Goal: Task Accomplishment & Management: Manage account settings

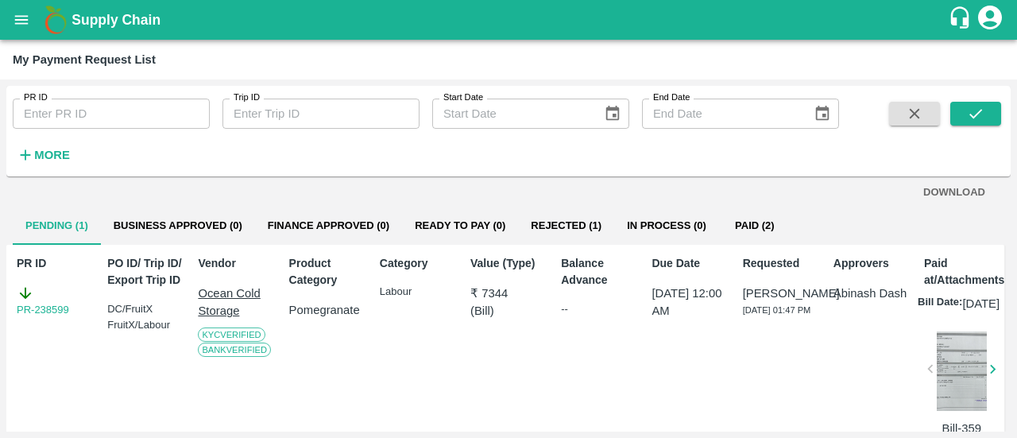
scroll to position [10, 0]
click at [56, 307] on link "PR-238599" at bounding box center [43, 311] width 52 height 16
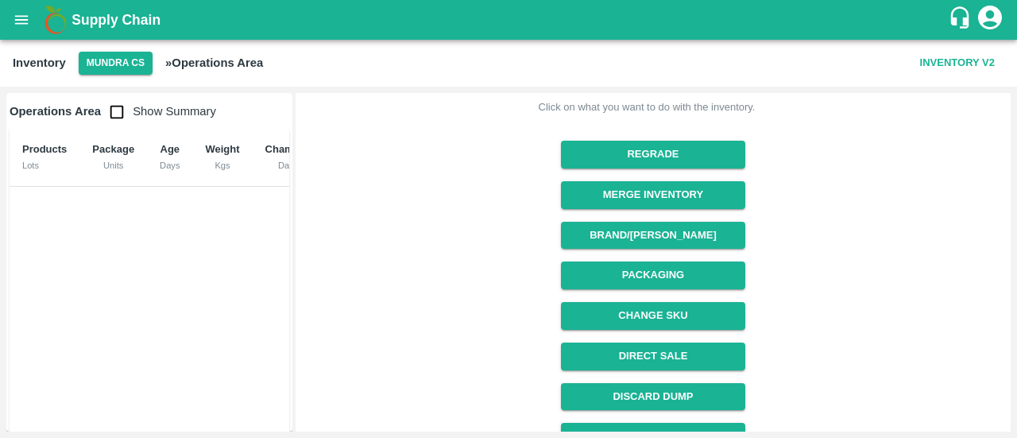
scroll to position [276, 0]
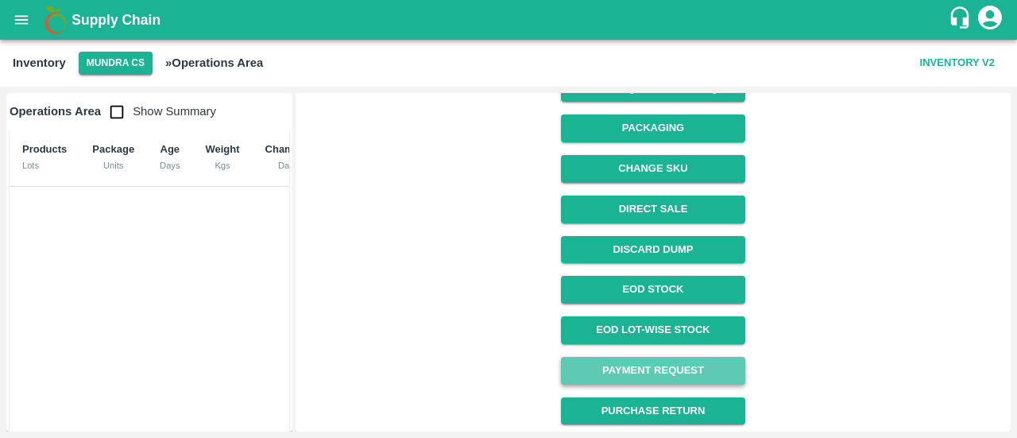
click at [667, 365] on link "Payment Request" at bounding box center [653, 371] width 184 height 28
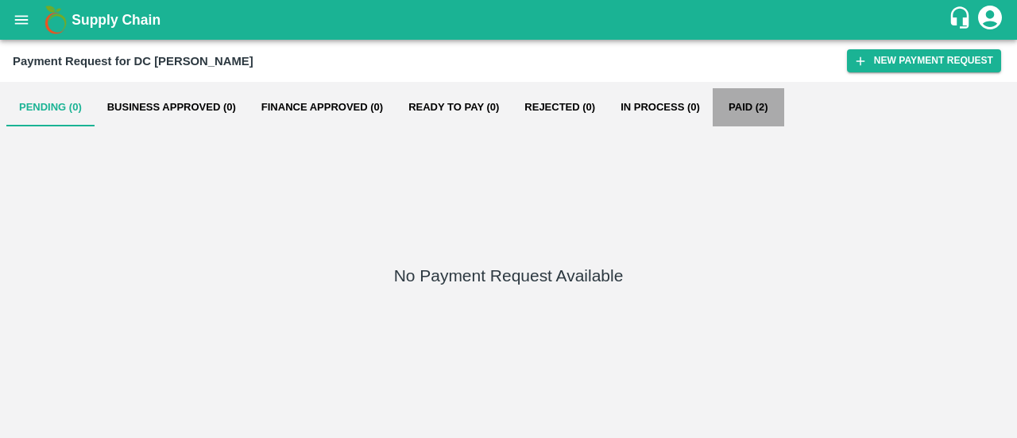
click at [731, 103] on button "Paid (2)" at bounding box center [749, 107] width 72 height 38
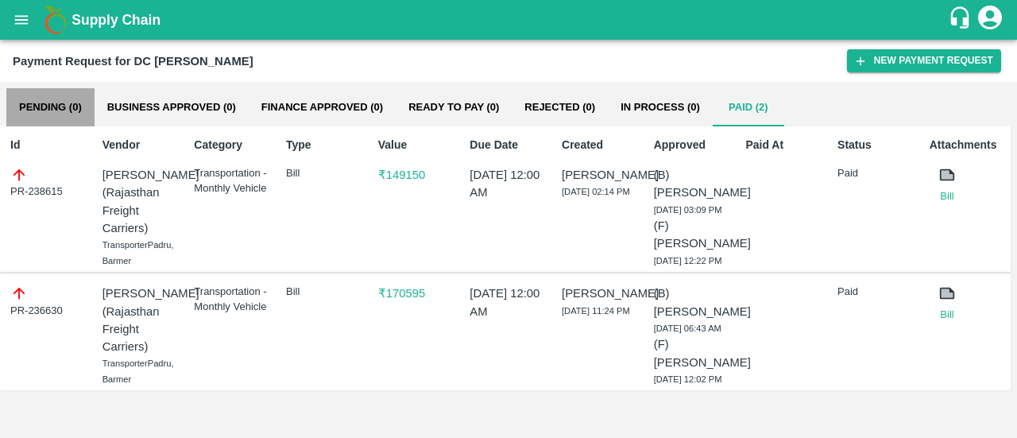
click at [56, 116] on button "Pending (0)" at bounding box center [50, 107] width 88 height 38
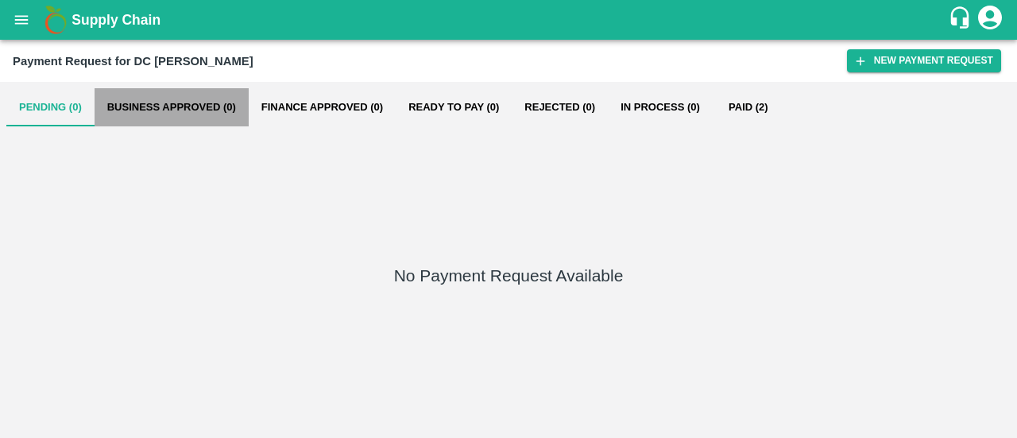
click at [152, 92] on button "Business Approved (0)" at bounding box center [172, 107] width 154 height 38
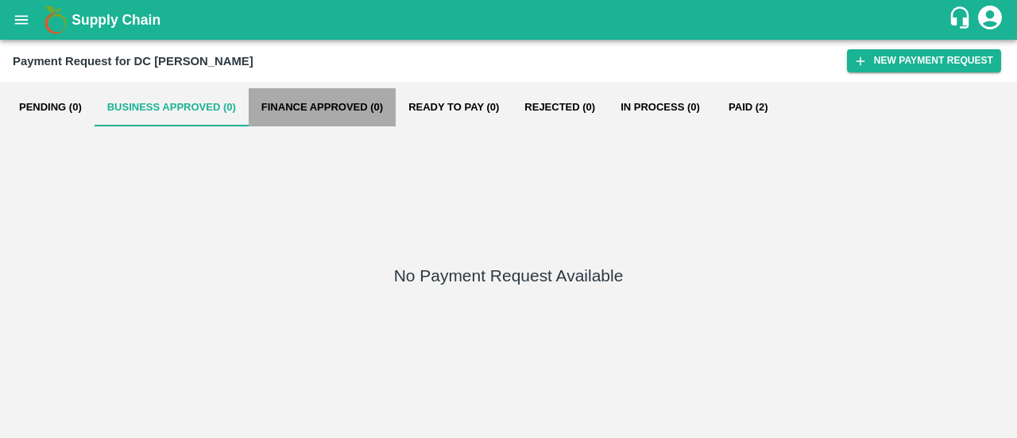
click at [318, 104] on button "Finance Approved (0)" at bounding box center [322, 107] width 147 height 38
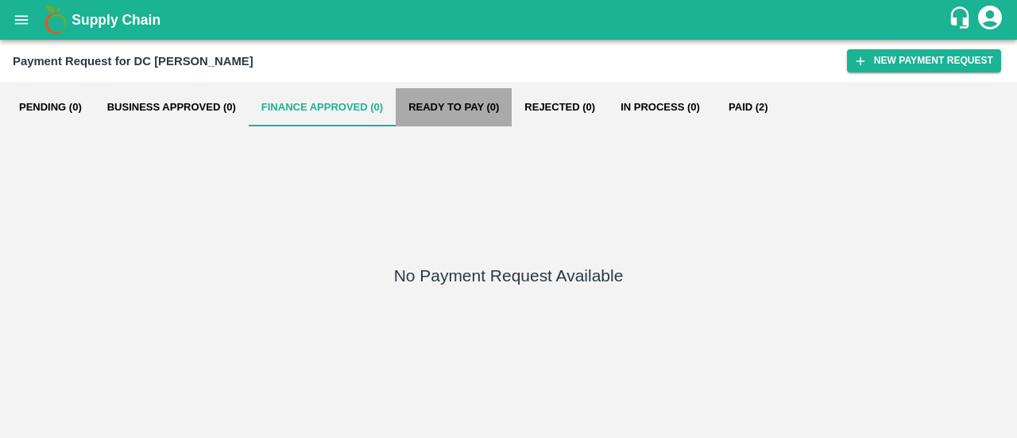
click at [418, 111] on button "Ready To Pay (0)" at bounding box center [454, 107] width 116 height 38
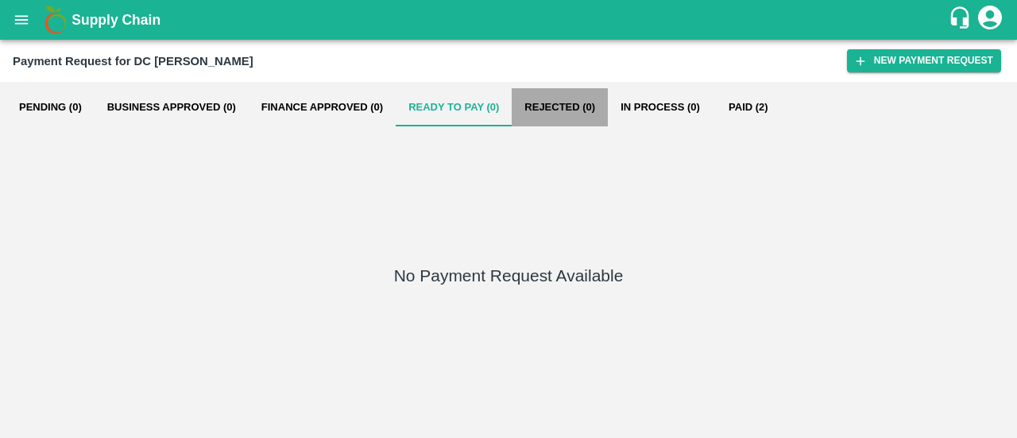
click at [596, 107] on button "Rejected (0)" at bounding box center [560, 107] width 96 height 38
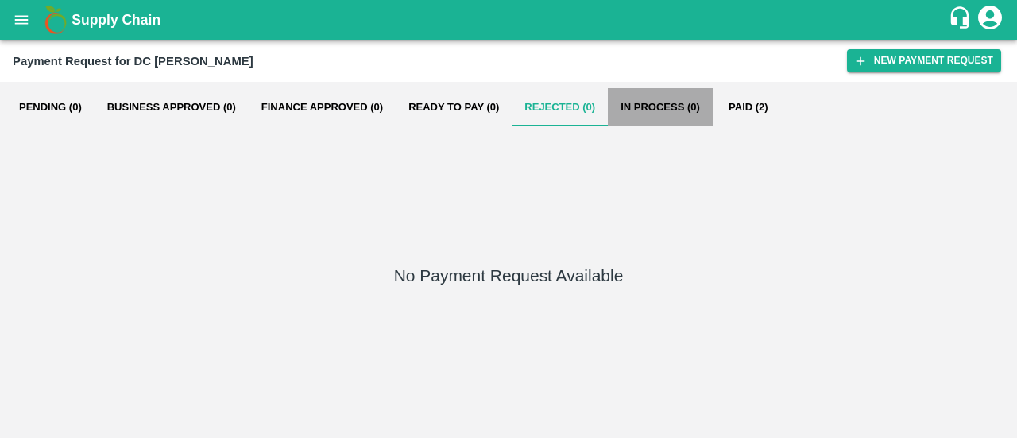
click at [642, 114] on button "In Process (0)" at bounding box center [660, 107] width 105 height 38
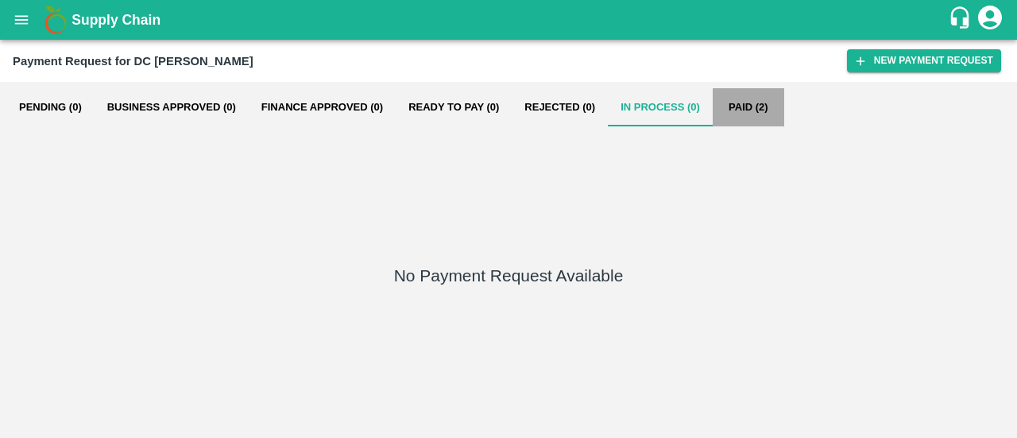
click at [759, 101] on button "Paid (2)" at bounding box center [749, 107] width 72 height 38
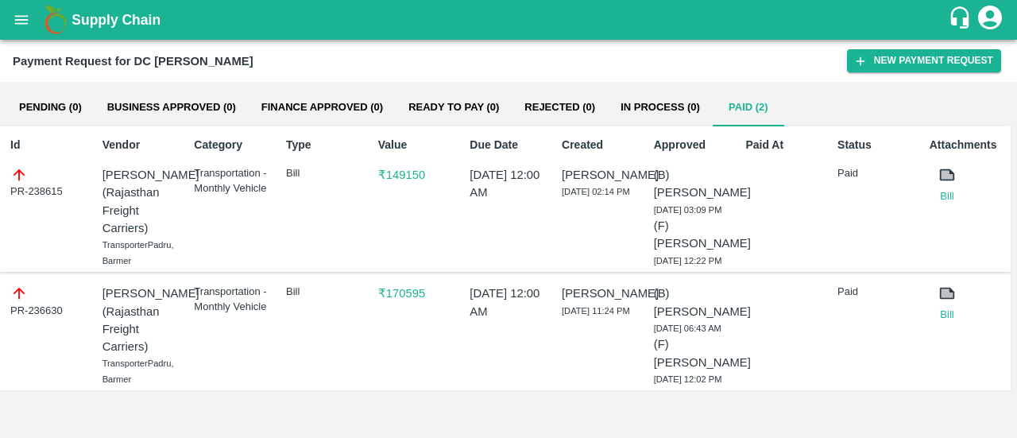
scroll to position [43, 0]
click at [22, 14] on icon "open drawer" at bounding box center [21, 19] width 17 height 17
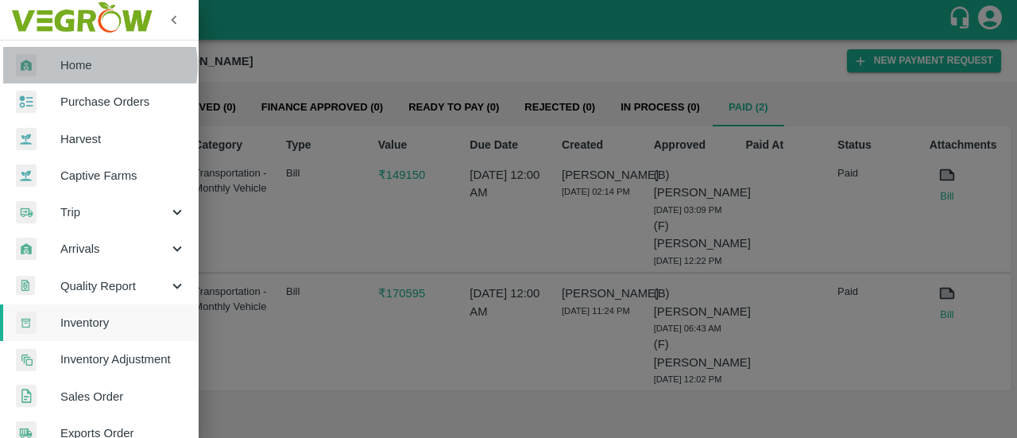
click at [95, 66] on span "Home" at bounding box center [123, 64] width 126 height 17
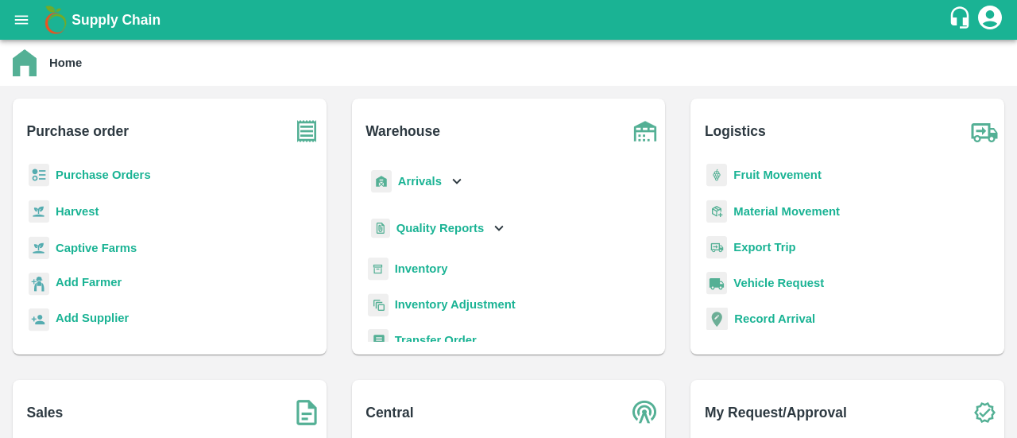
scroll to position [210, 0]
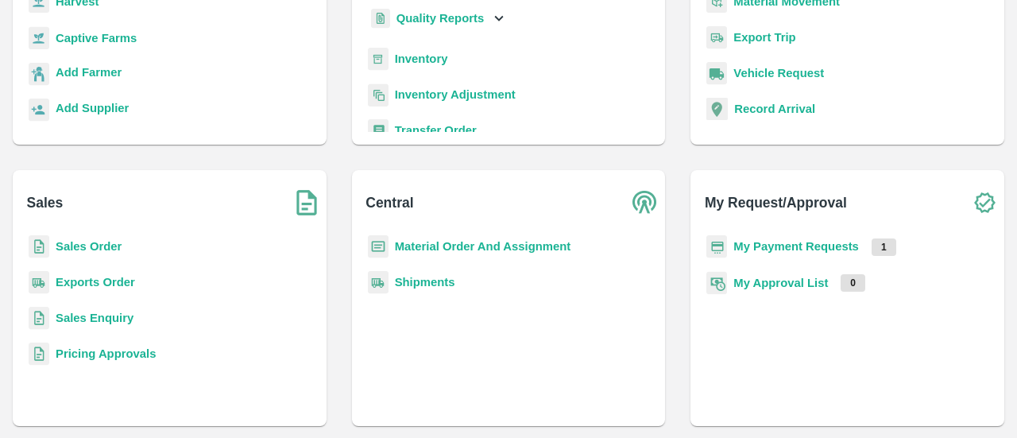
click at [812, 255] on div "My Payment Requests 1" at bounding box center [847, 253] width 288 height 36
click at [803, 249] on b "My Payment Requests" at bounding box center [796, 246] width 126 height 13
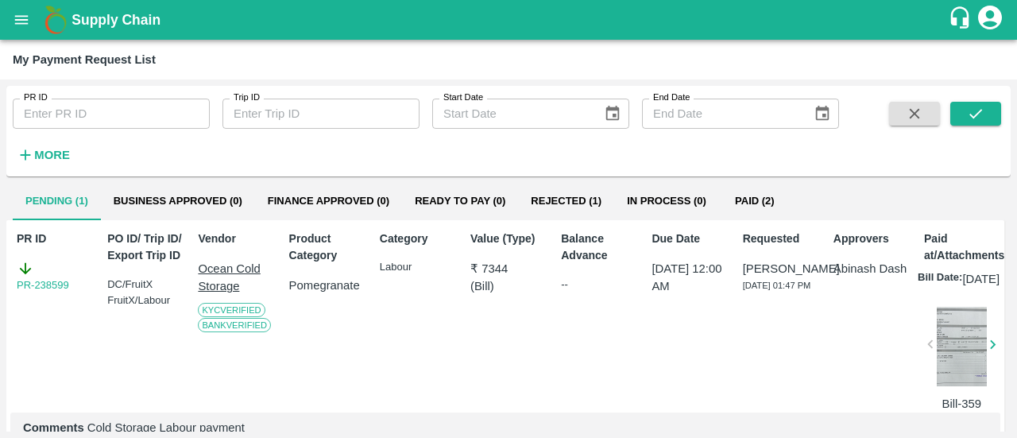
scroll to position [33, 0]
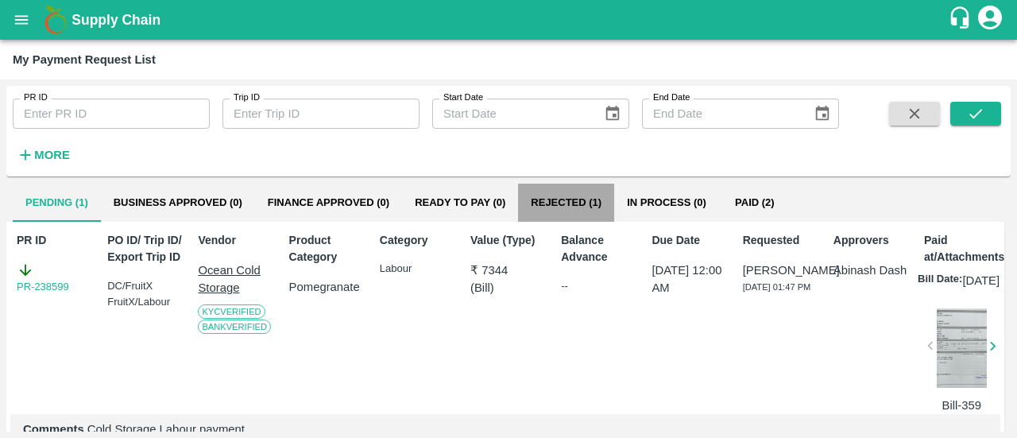
click at [574, 205] on button "Rejected (1)" at bounding box center [566, 203] width 96 height 38
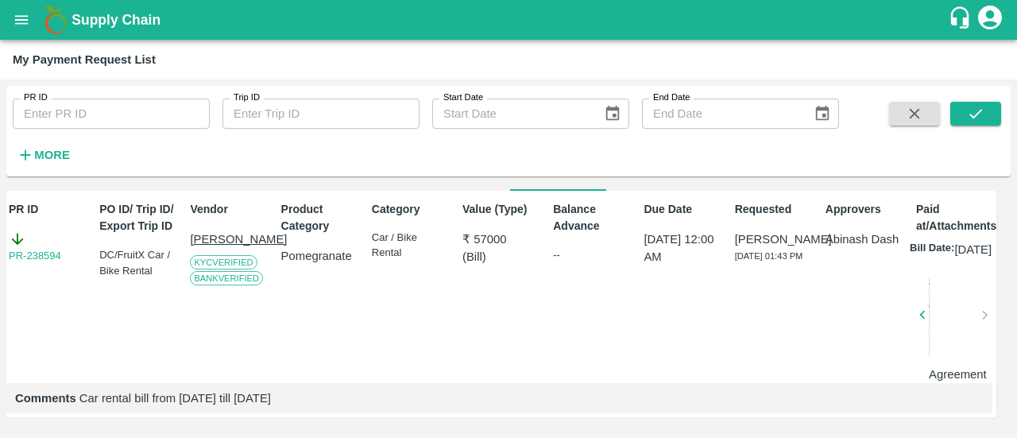
scroll to position [86, 8]
click at [950, 280] on div at bounding box center [954, 319] width 50 height 84
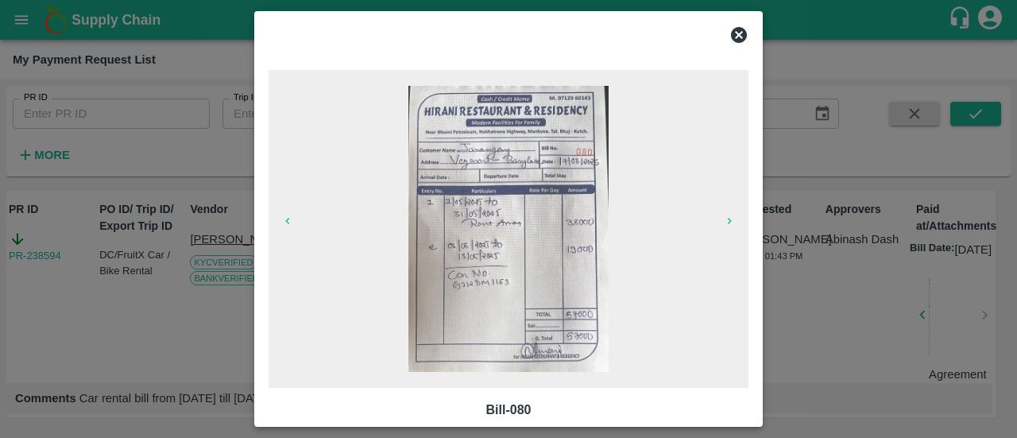
click at [741, 36] on icon at bounding box center [738, 34] width 19 height 19
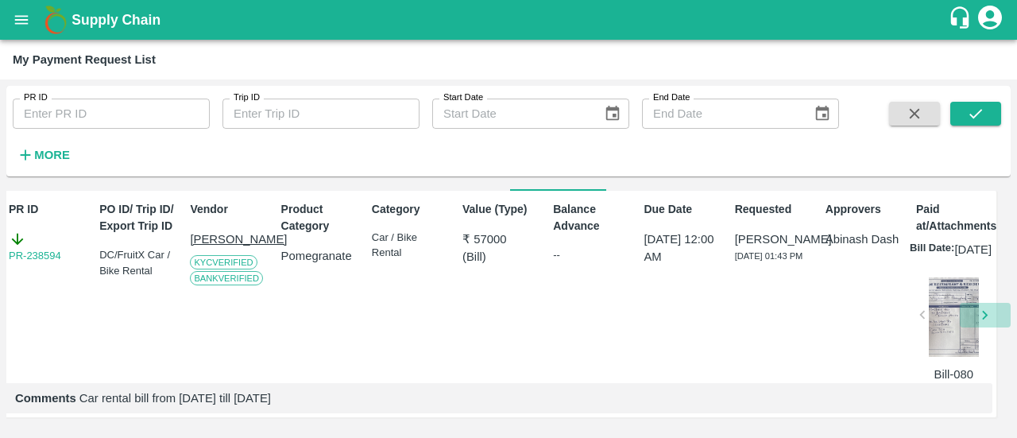
click at [977, 306] on icon "button" at bounding box center [984, 314] width 17 height 17
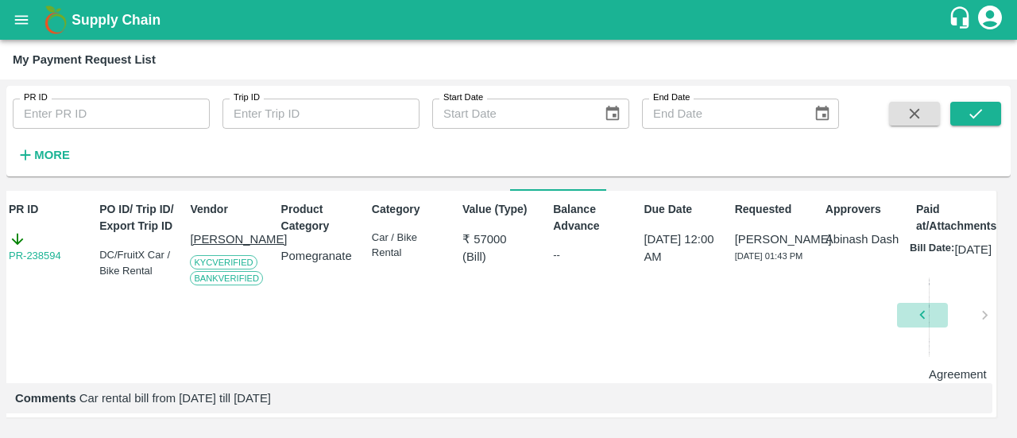
click at [942, 319] on button "button" at bounding box center [922, 315] width 51 height 24
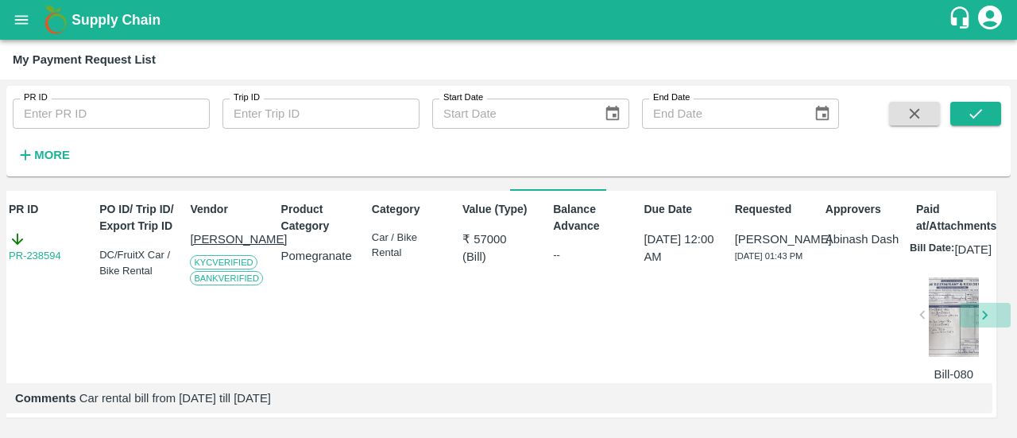
click at [984, 309] on icon "button" at bounding box center [984, 314] width 17 height 17
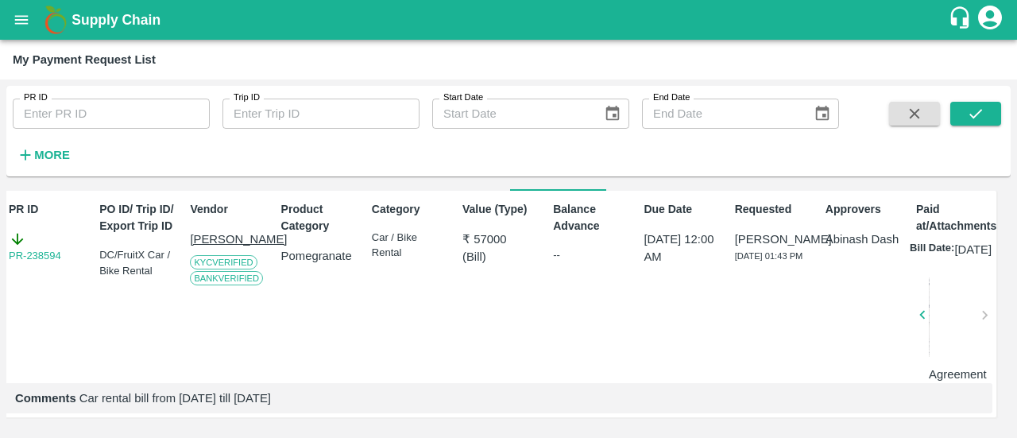
click at [953, 308] on div at bounding box center [954, 319] width 50 height 84
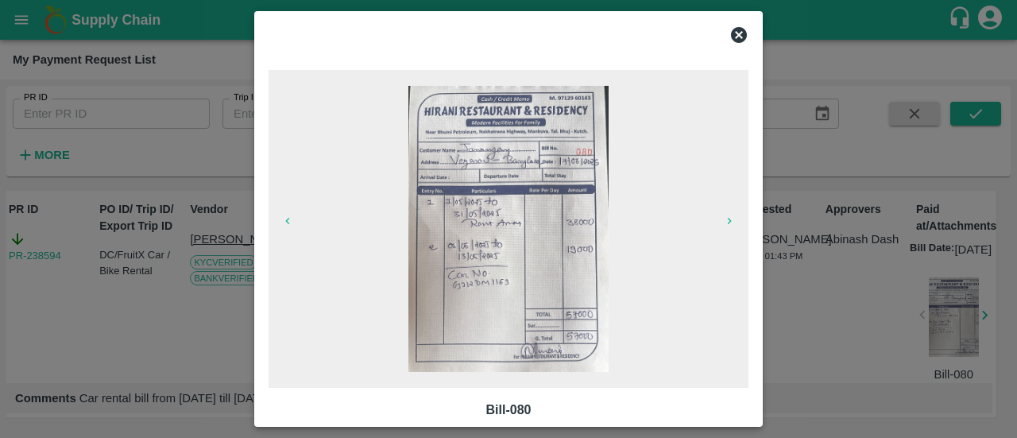
click at [760, 21] on div "Bill-080 Bill-080 Agreement" at bounding box center [508, 219] width 508 height 416
click at [744, 41] on icon at bounding box center [739, 35] width 16 height 16
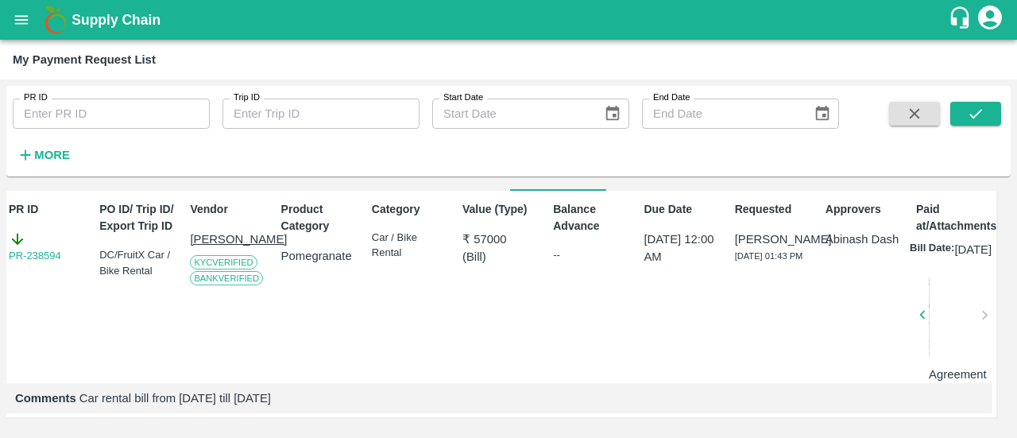
click at [930, 342] on div at bounding box center [905, 319] width 50 height 84
click at [944, 342] on div at bounding box center [954, 316] width 50 height 79
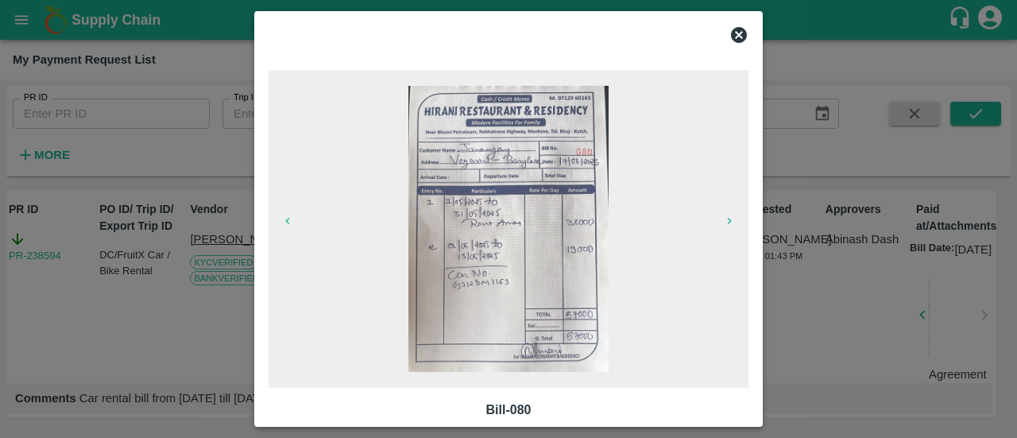
click at [737, 36] on icon at bounding box center [738, 34] width 19 height 19
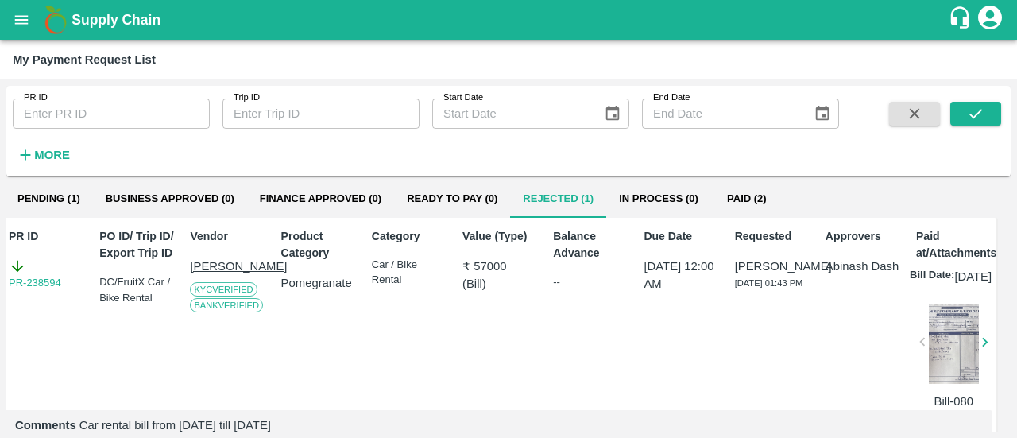
scroll to position [36, 8]
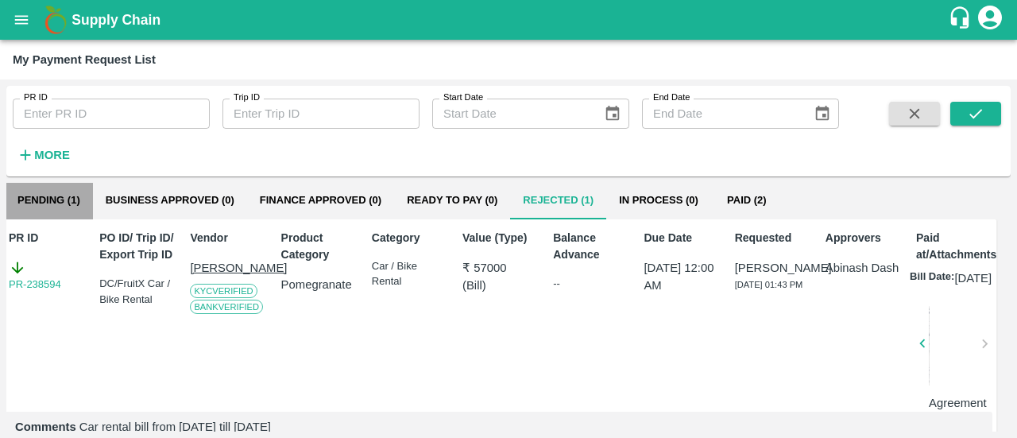
click at [56, 203] on button "Pending (1)" at bounding box center [49, 200] width 88 height 38
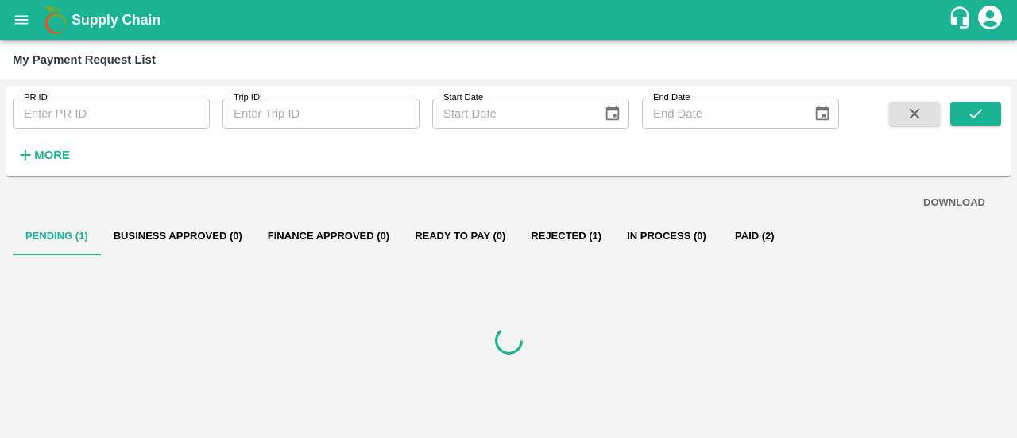
scroll to position [0, 0]
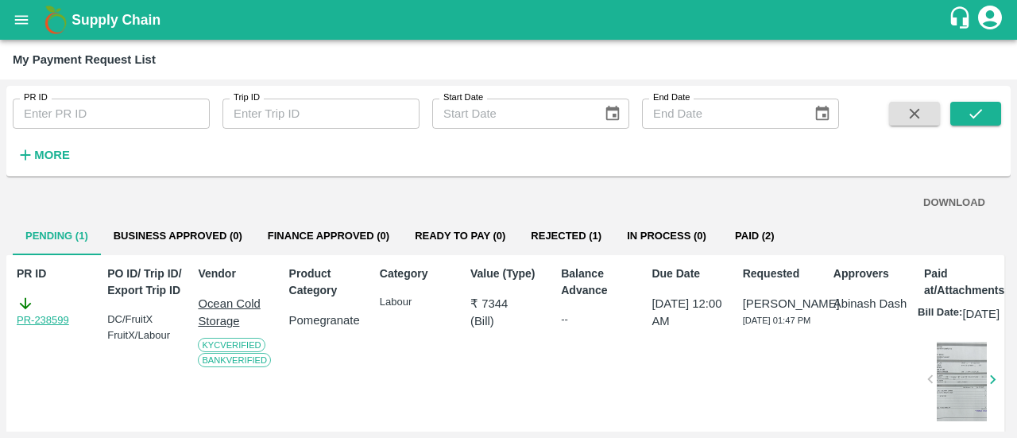
click at [37, 315] on link "PR-238599" at bounding box center [43, 320] width 52 height 16
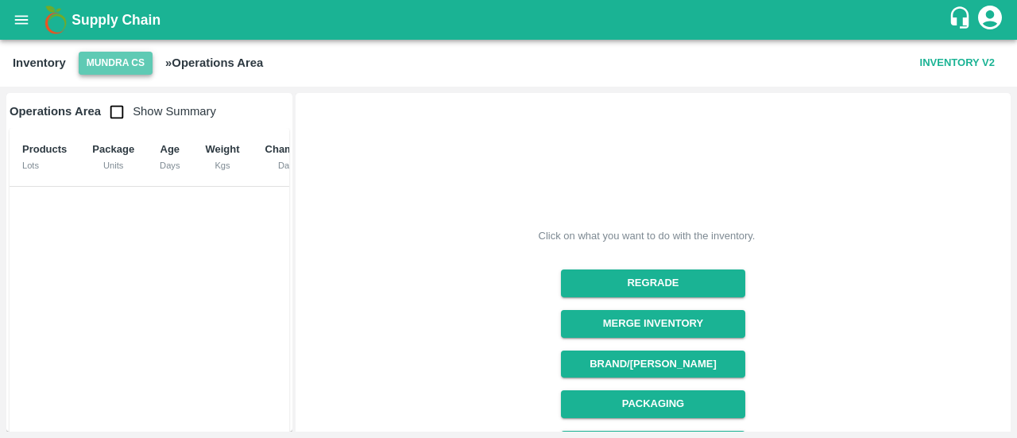
click at [130, 71] on button "Mundra CS" at bounding box center [116, 63] width 74 height 23
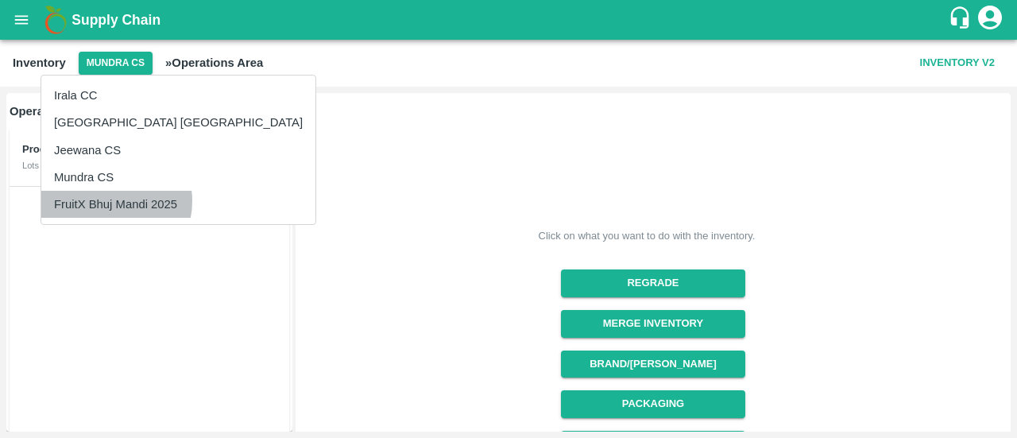
click at [106, 201] on li "FruitX Bhuj Mandi 2025" at bounding box center [178, 204] width 274 height 27
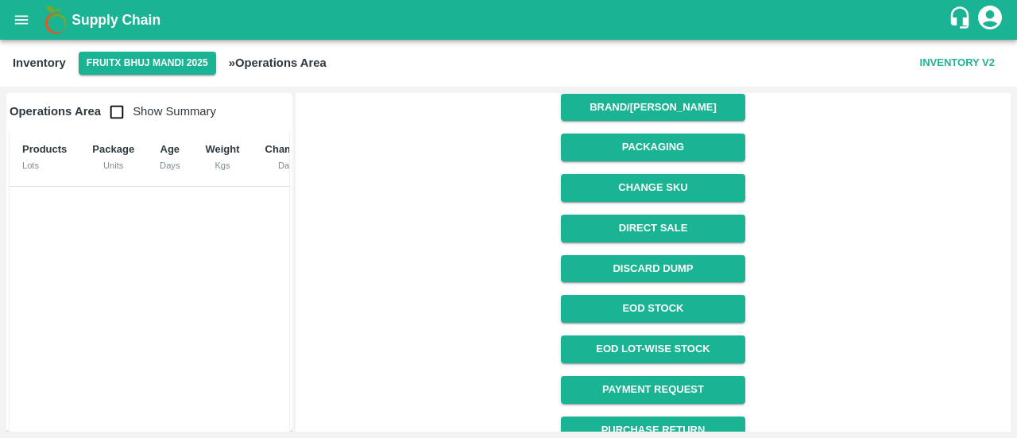
scroll to position [276, 0]
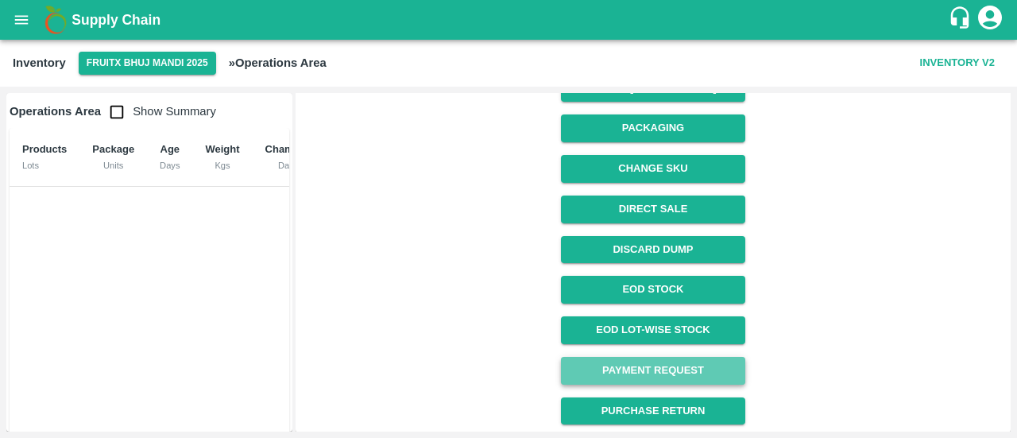
click at [632, 369] on link "Payment Request" at bounding box center [653, 371] width 184 height 28
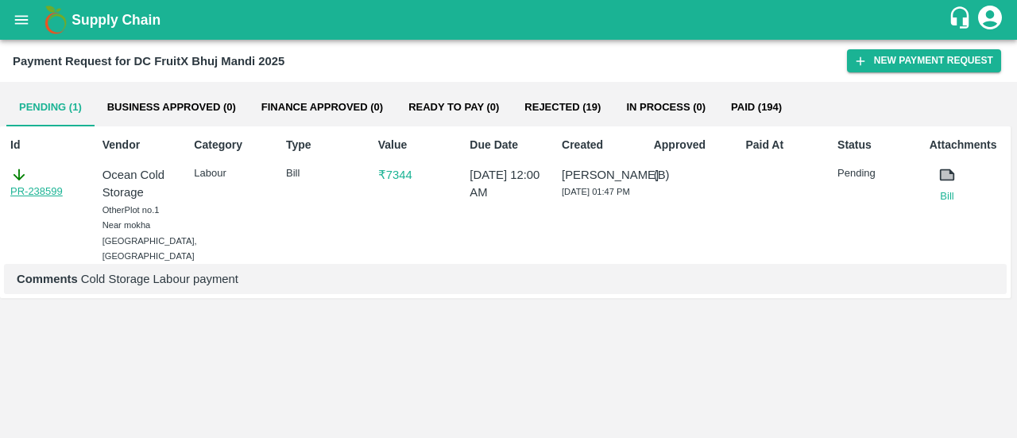
click at [29, 188] on link "PR-238599" at bounding box center [36, 192] width 52 height 16
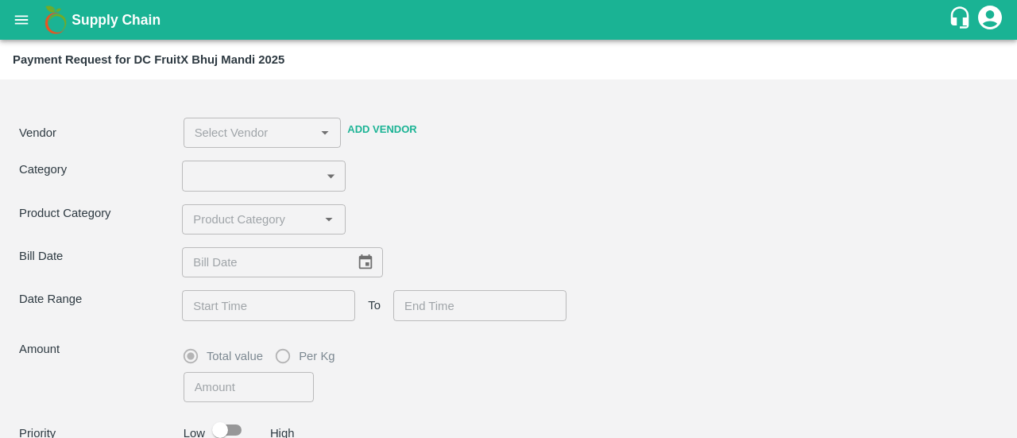
type input "2"
type input "7344"
type input "Ocean Cold Storage -9408812345(Other)"
type input "16/06/2025"
type input "01/05/2025 12:00 AM"
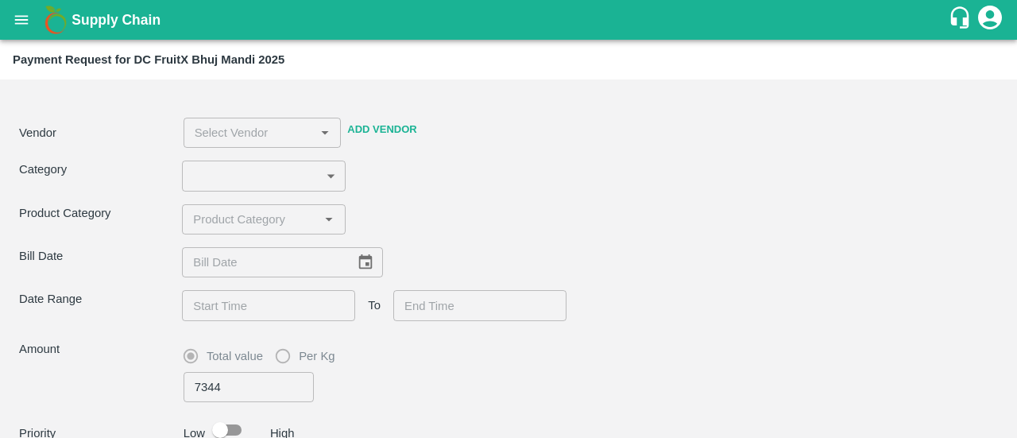
type input "01/06/2025 12:00 AM"
type input "18/06/2025 12:00 AM"
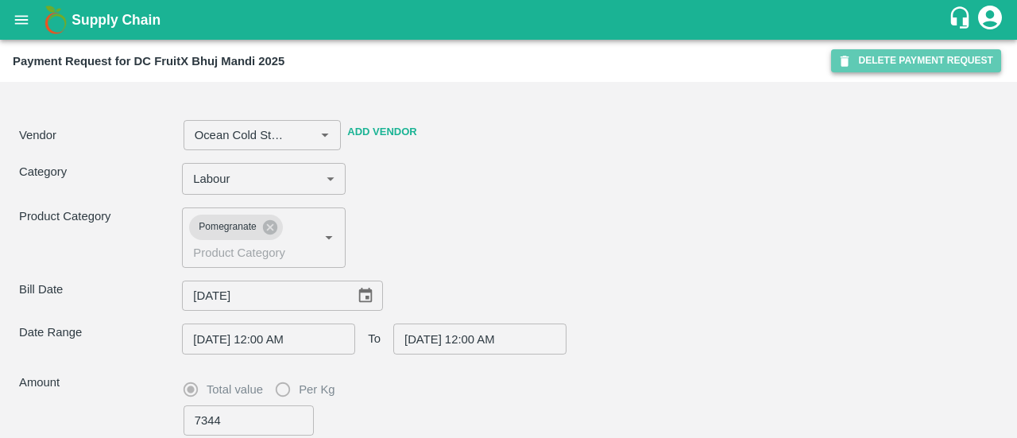
click at [899, 66] on button "DELETE PAYMENT REQUEST" at bounding box center [916, 60] width 170 height 23
type input "Ocean Cold Storage -9408812345(Other)"
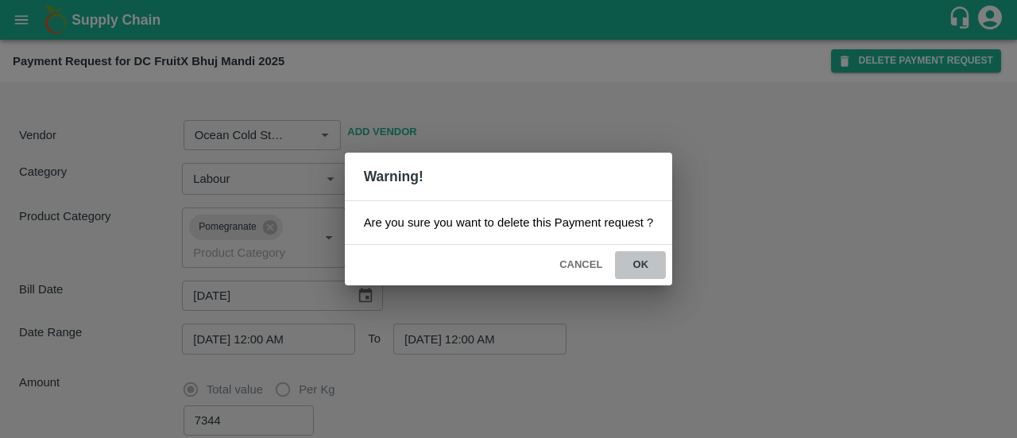
click at [637, 273] on button "ok" at bounding box center [640, 265] width 51 height 28
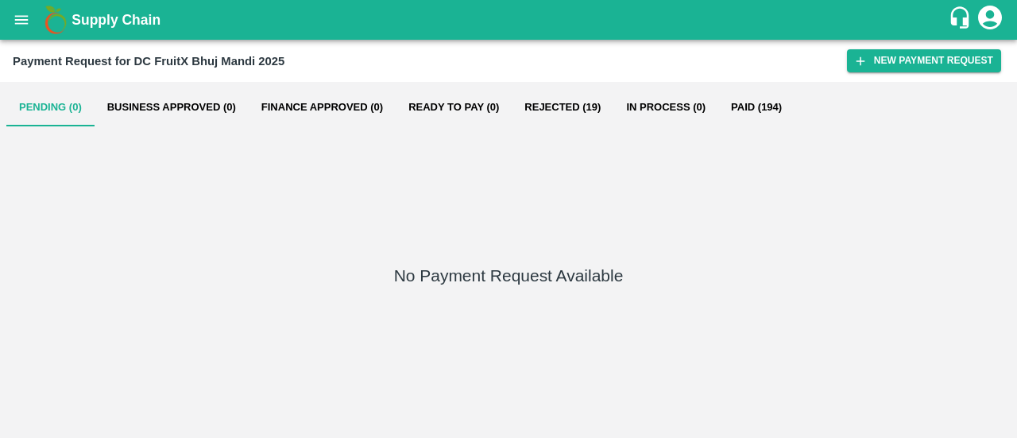
click at [772, 102] on button "Paid (194)" at bounding box center [756, 107] width 76 height 38
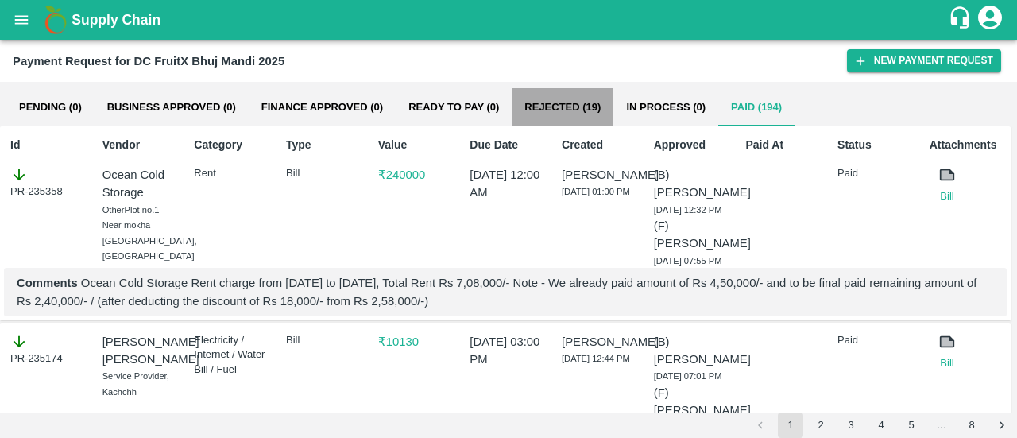
click at [575, 109] on button "Rejected (19)" at bounding box center [563, 107] width 102 height 38
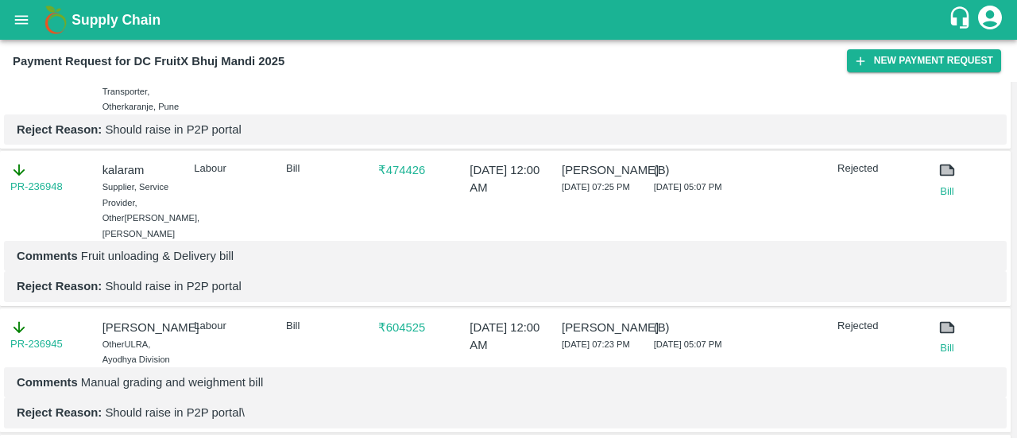
scroll to position [234, 0]
